Goal: Find specific page/section: Find specific page/section

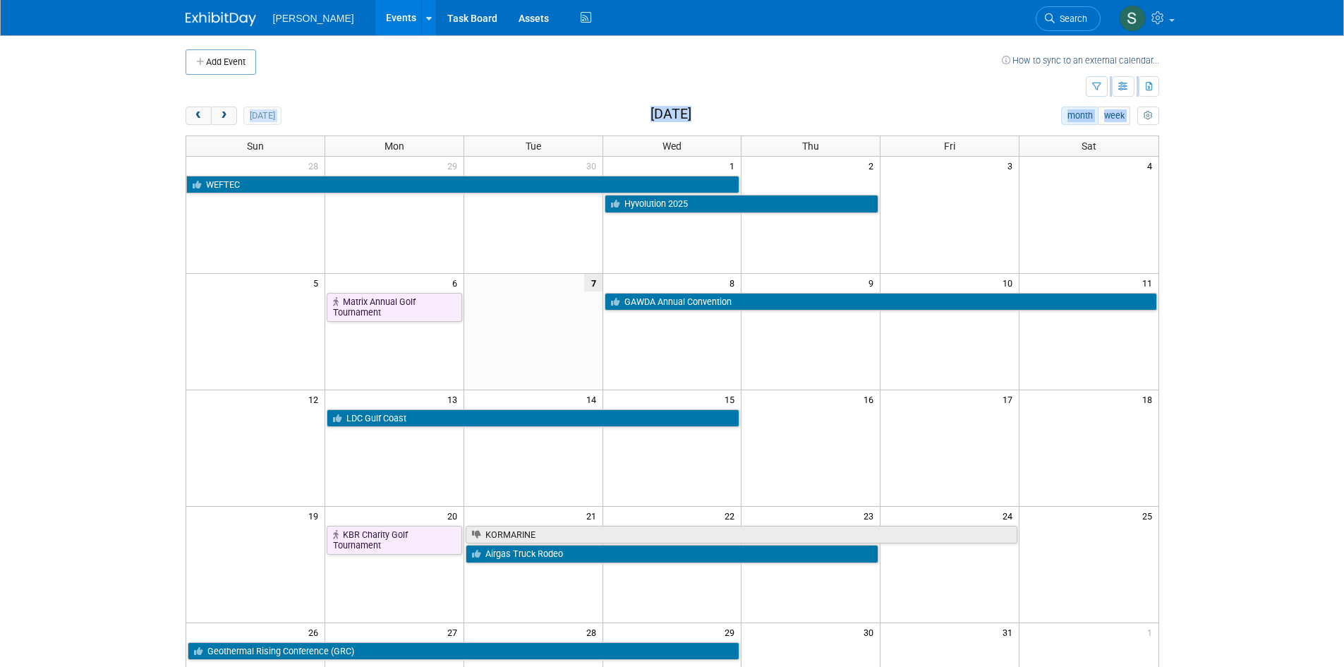
drag, startPoint x: 614, startPoint y: 96, endPoint x: 840, endPoint y: 131, distance: 229.1
click at [840, 131] on div "Add Event How to sync to an external calendar... New Event Duplicate Event Warn…" at bounding box center [672, 459] width 995 height 849
click at [817, 98] on td at bounding box center [636, 87] width 900 height 25
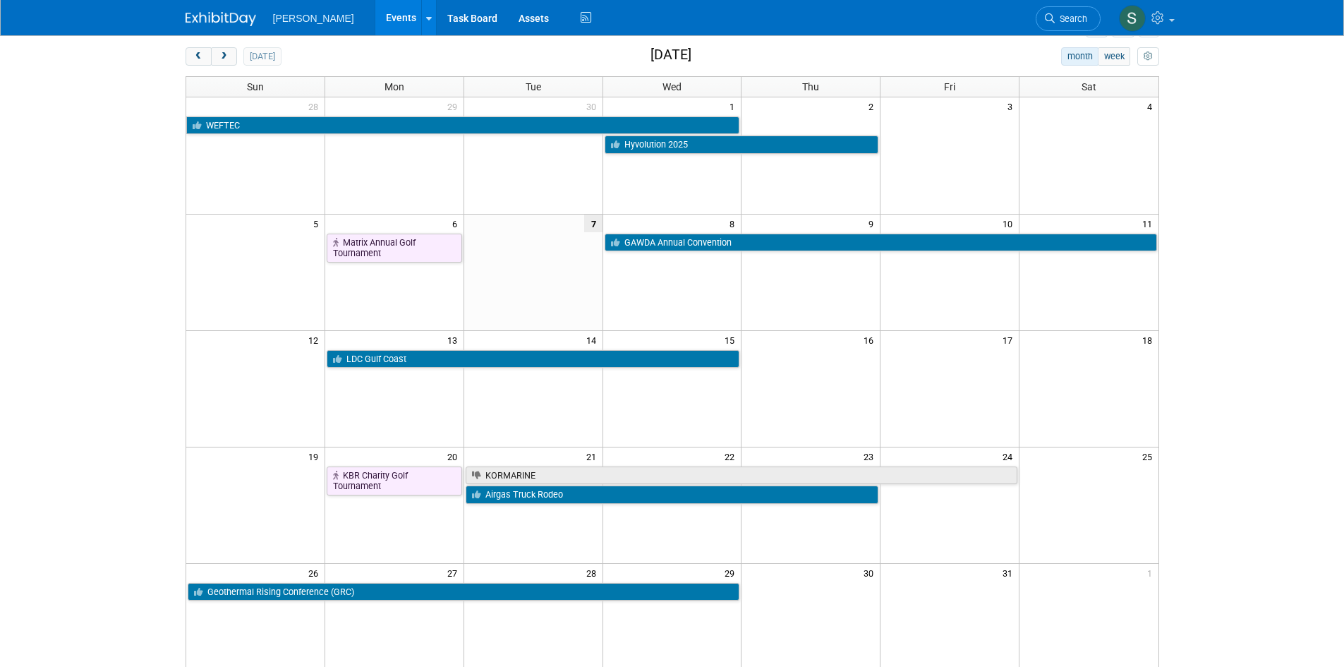
scroll to position [141, 0]
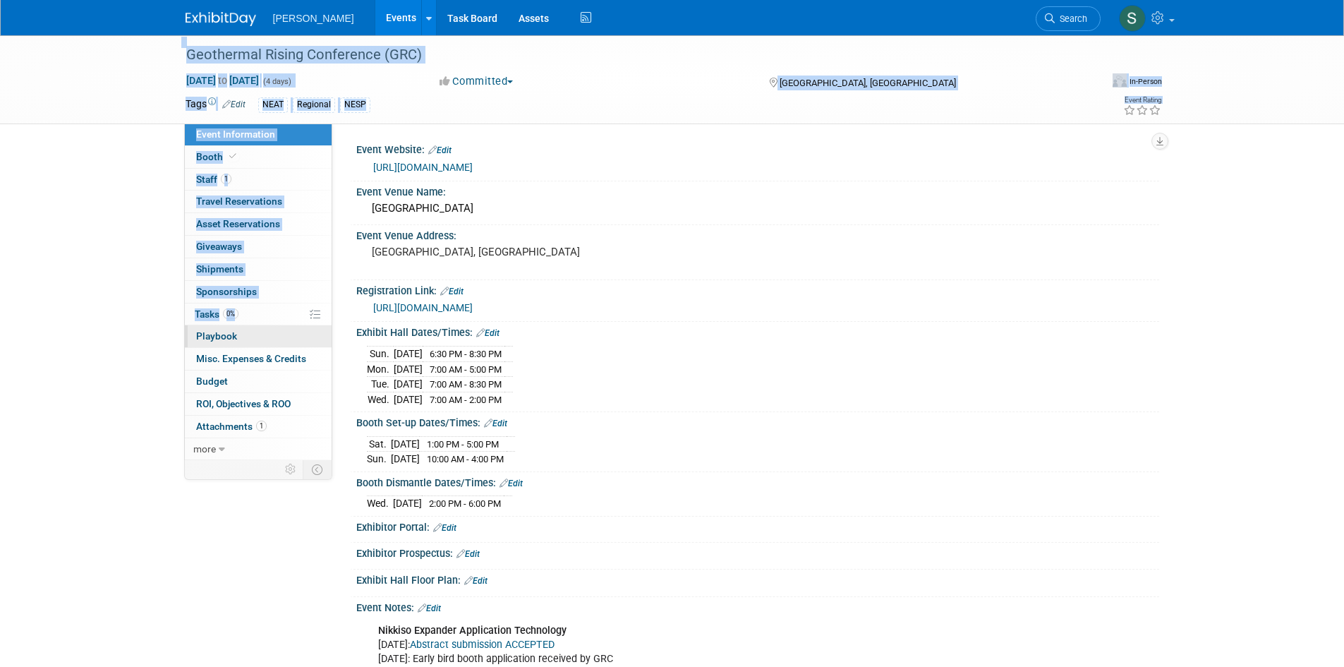
drag, startPoint x: 121, startPoint y: 68, endPoint x: 188, endPoint y: 333, distance: 273.5
click at [188, 333] on div "Geothermal Rising Conference (GRC) [DATE] to [DATE] (4 days) [DATE] to [DATE] C…" at bounding box center [672, 647] width 1344 height 1224
click at [188, 333] on link "0 Playbook 0" at bounding box center [258, 336] width 147 height 22
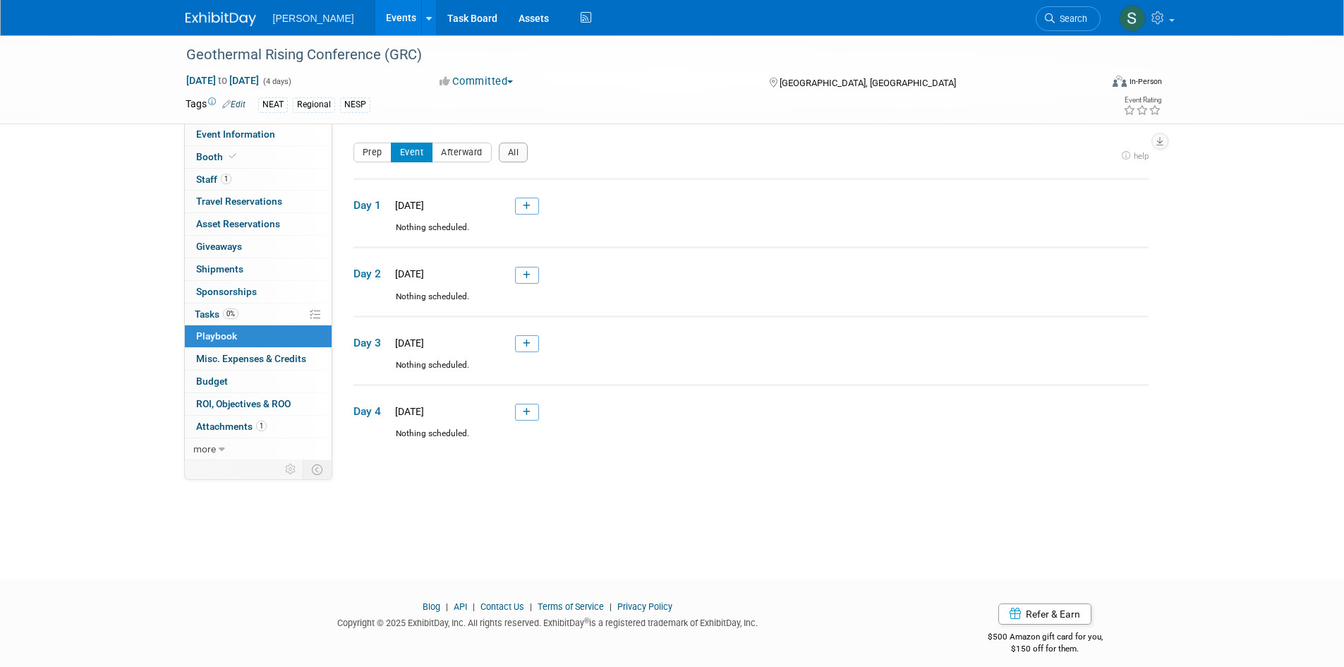
click at [158, 272] on div "Geothermal Rising Conference (GRC) [DATE] to [DATE] (4 days) [DATE] to [DATE] C…" at bounding box center [672, 294] width 1344 height 518
click at [217, 135] on span "Event Information" at bounding box center [235, 133] width 79 height 11
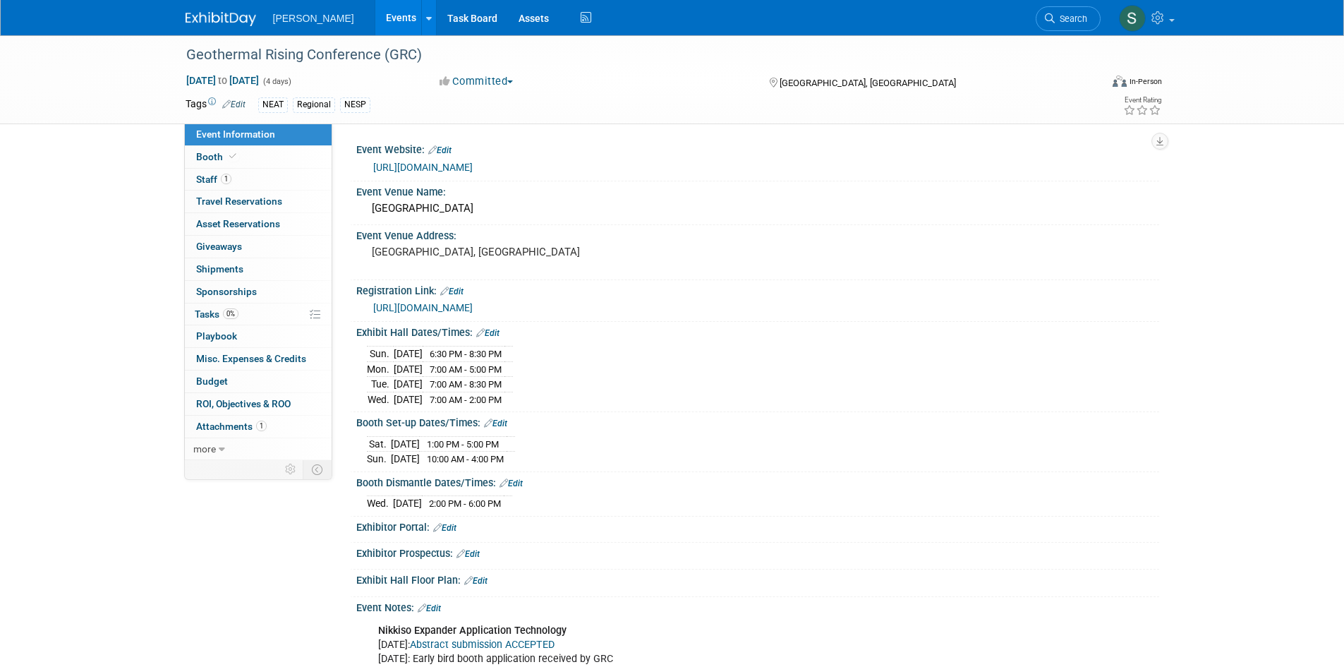
click at [117, 118] on div "Geothermal Rising Conference (GRC) [DATE] to [DATE] (4 days) [DATE] to [DATE] C…" at bounding box center [672, 79] width 1344 height 89
